Goal: Information Seeking & Learning: Learn about a topic

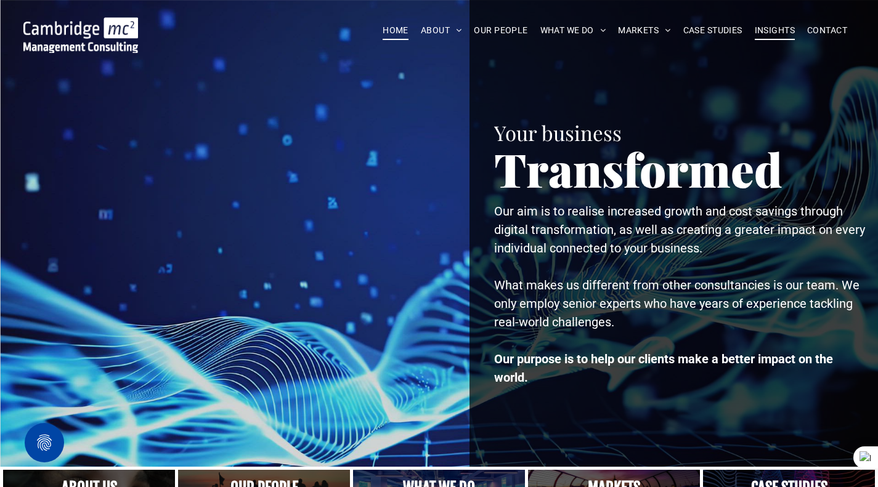
click at [772, 21] on span "INSIGHTS" at bounding box center [774, 30] width 40 height 19
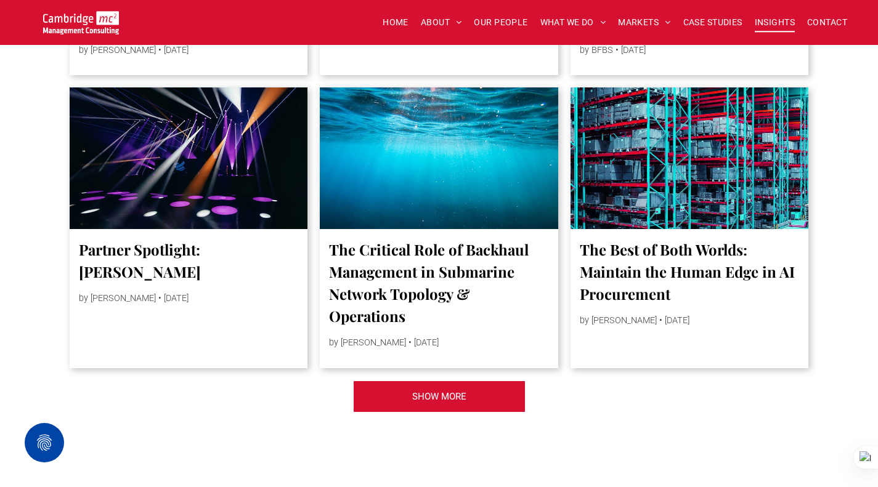
scroll to position [2710, 0]
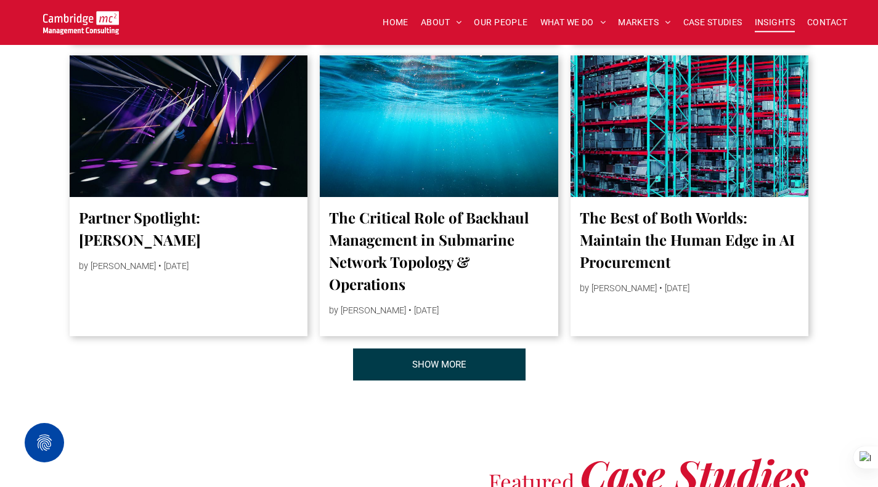
click at [482, 376] on link "SHOW MORE" at bounding box center [439, 365] width 172 height 32
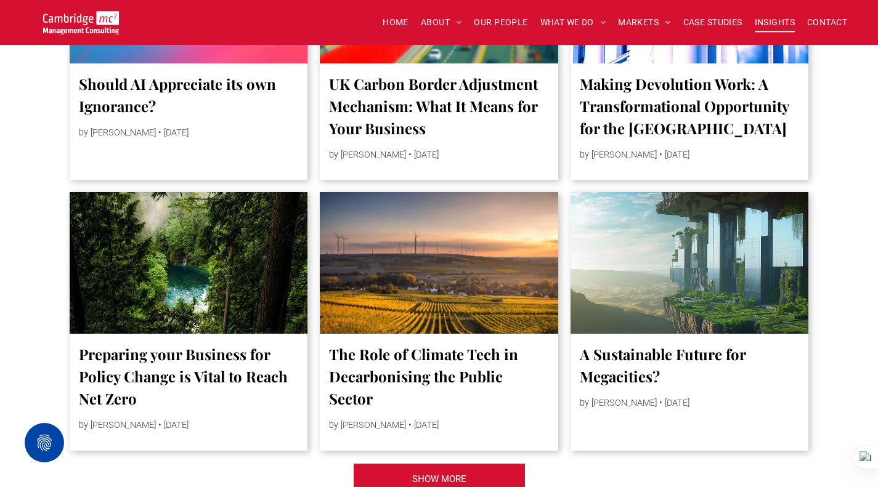
scroll to position [4927, 0]
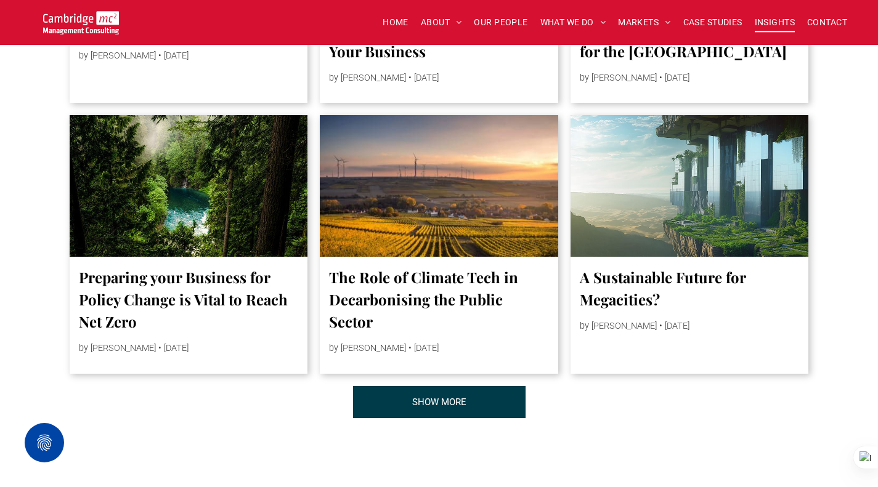
click at [482, 417] on link "SHOW MORE" at bounding box center [439, 402] width 172 height 32
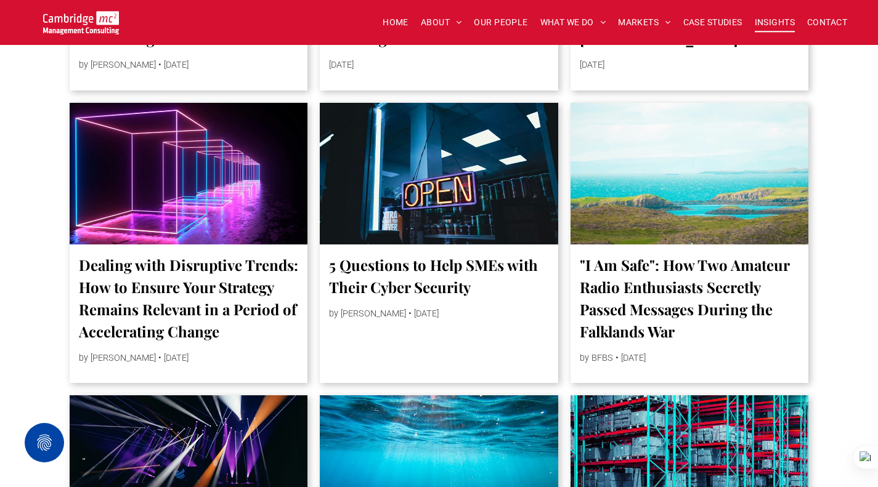
scroll to position [2387, 0]
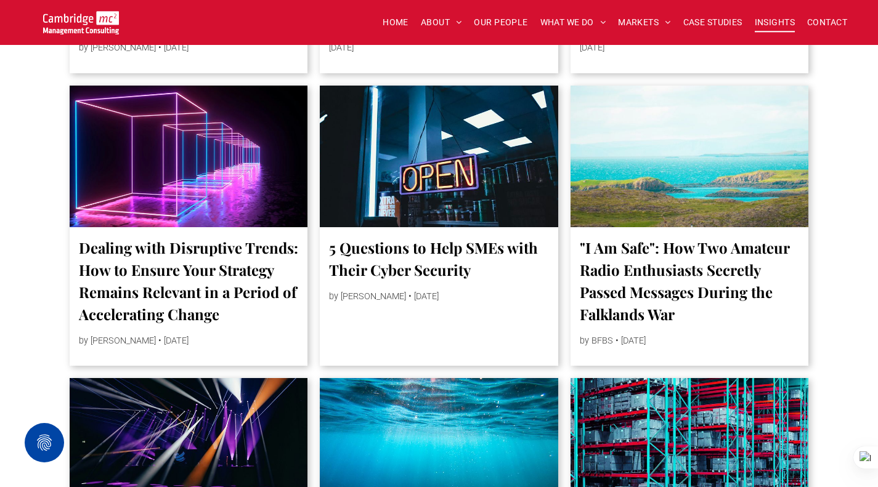
click at [389, 269] on link "5 Questions to Help SMEs with Their Cyber Security" at bounding box center [439, 258] width 220 height 44
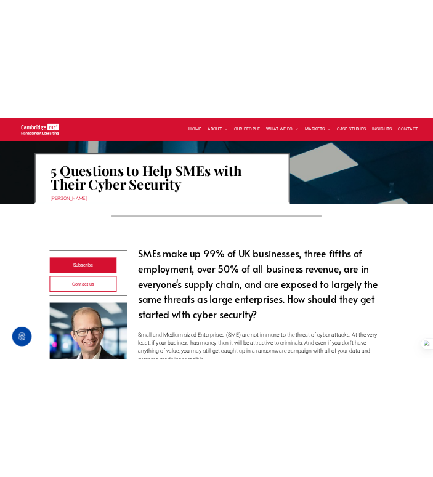
scroll to position [246, 0]
